Goal: Book appointment/travel/reservation

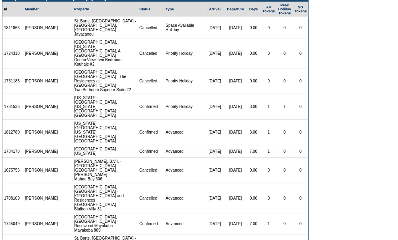
scroll to position [54, 0]
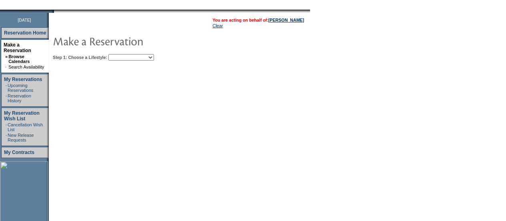
scroll to position [95, 0]
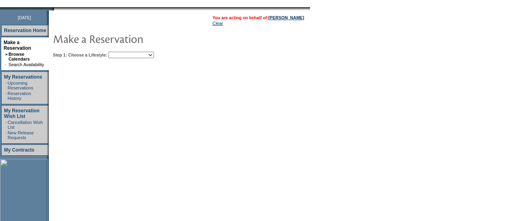
click at [164, 58] on table "You are acting on behalf of: Kevin Brown Clear Step 1: Choose a Lifestyle: Beac…" at bounding box center [204, 35] width 310 height 50
click at [154, 54] on select "Beach Leisure Metropolitan Mountain OIAL for Adventure OIAL for Couples OIAL fo…" at bounding box center [131, 55] width 46 height 6
select select "Metropolitan"
click at [122, 52] on select "Beach Leisure Metropolitan Mountain OIAL for Adventure OIAL for Couples OIAL fo…" at bounding box center [131, 55] width 46 height 6
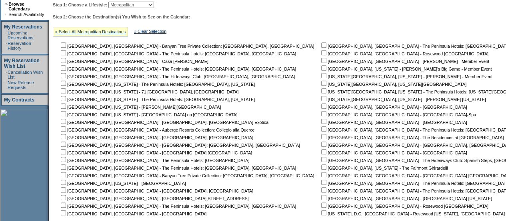
scroll to position [146, 0]
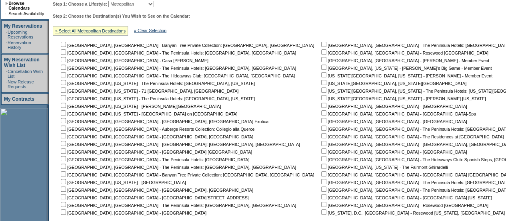
click at [321, 82] on input "checkbox" at bounding box center [323, 82] width 5 height 5
checkbox input "true"
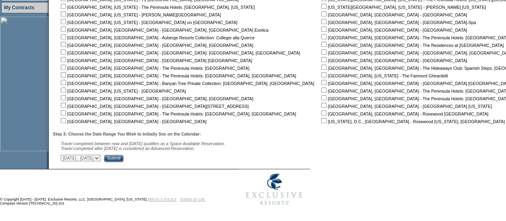
click at [100, 158] on select "October 1, 2025 - November 15, 2025 November 16, 2025 - December 30, 2025 Decem…" at bounding box center [81, 158] width 40 height 6
select select "5/15/2026|6/28/2026"
click at [65, 155] on select "October 1, 2025 - November 15, 2025 November 16, 2025 - December 30, 2025 Decem…" at bounding box center [81, 158] width 40 height 6
click at [124, 161] on input "Submit" at bounding box center [114, 158] width 20 height 7
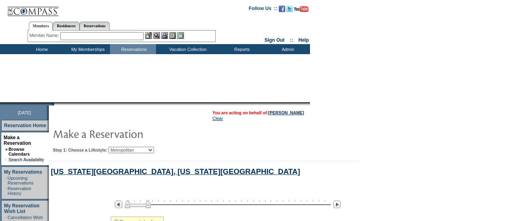
select select "Metropolitan"
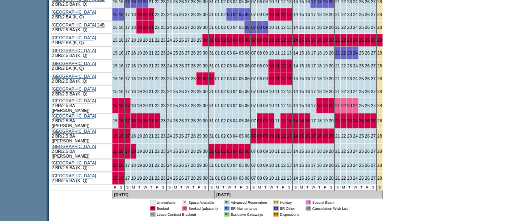
scroll to position [465, 0]
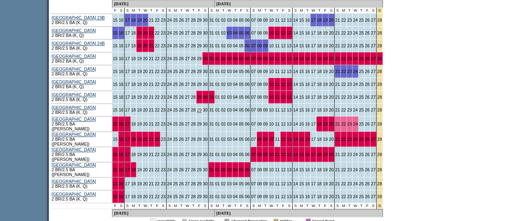
click at [197, 112] on link "29" at bounding box center [199, 109] width 5 height 5
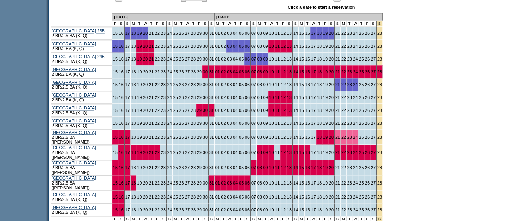
scroll to position [456, 0]
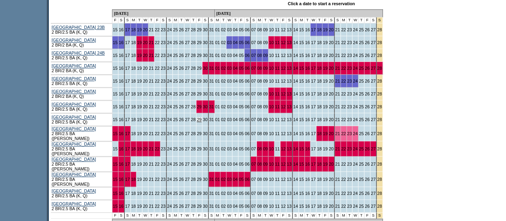
click at [197, 122] on link "29" at bounding box center [199, 119] width 5 height 5
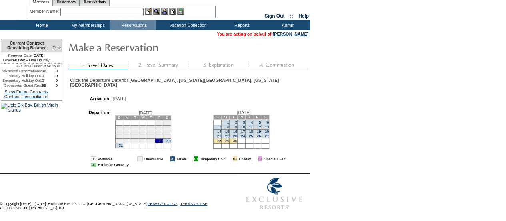
scroll to position [45, 0]
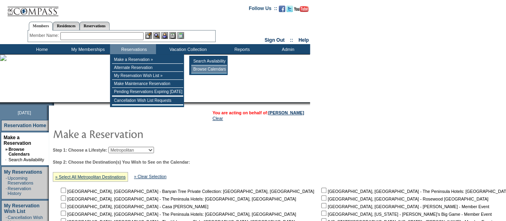
click at [206, 69] on td "Browse Calendars" at bounding box center [209, 69] width 36 height 8
